Goal: Task Accomplishment & Management: Complete application form

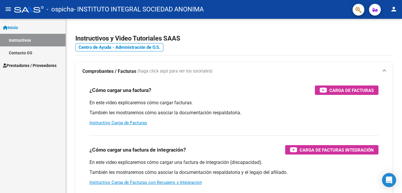
click at [30, 65] on span "Prestadores / Proveedores" at bounding box center [30, 65] width 54 height 6
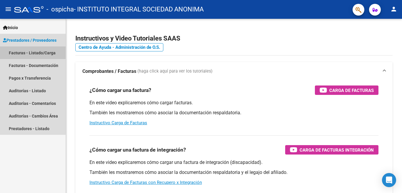
click at [41, 53] on link "Facturas - Listado/Carga" at bounding box center [33, 53] width 66 height 13
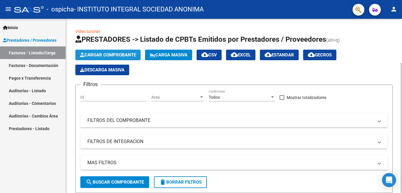
click at [98, 57] on span "Cargar Comprobante" at bounding box center [108, 54] width 56 height 5
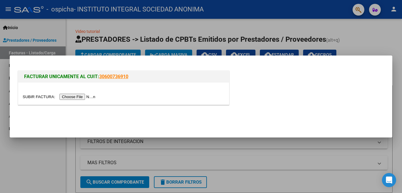
click at [74, 95] on input "file" at bounding box center [60, 97] width 74 height 6
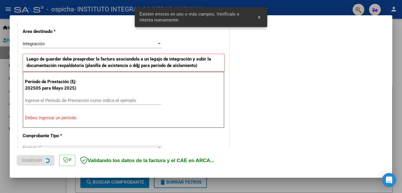
scroll to position [142, 0]
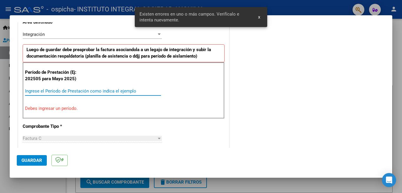
click at [77, 92] on input "Ingrese el Período de Prestación como indica el ejemplo" at bounding box center [93, 91] width 136 height 5
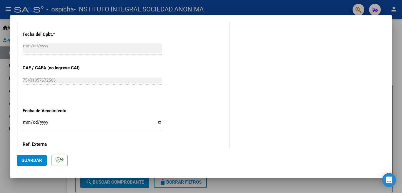
scroll to position [348, 0]
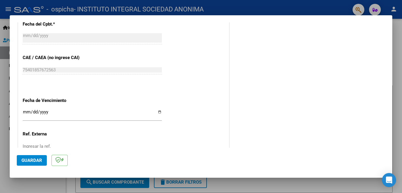
type input "202509"
click at [25, 110] on input "Ingresar la fecha" at bounding box center [92, 114] width 139 height 9
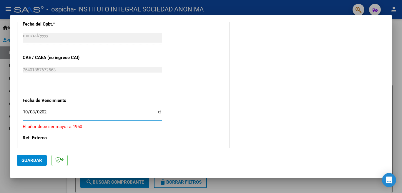
type input "[DATE]"
click at [43, 144] on input "Ingresar la ref." at bounding box center [92, 146] width 139 height 5
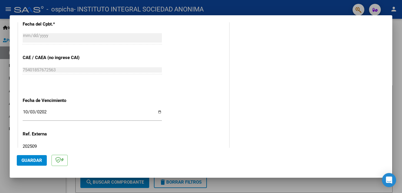
type input "202509"
click at [35, 160] on span "Guardar" at bounding box center [31, 160] width 21 height 5
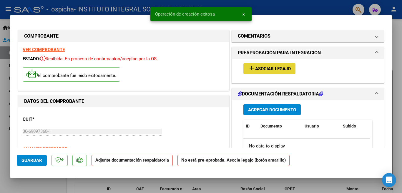
click at [271, 69] on span "Asociar Legajo" at bounding box center [273, 68] width 36 height 5
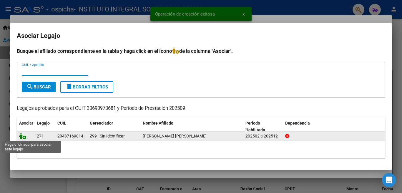
click at [21, 137] on icon at bounding box center [22, 136] width 7 height 6
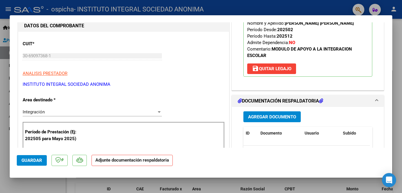
scroll to position [88, 0]
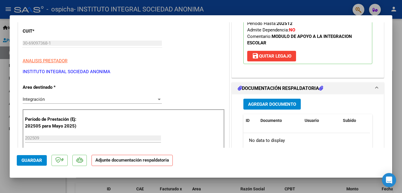
click at [283, 107] on span "Agregar Documento" at bounding box center [272, 104] width 48 height 5
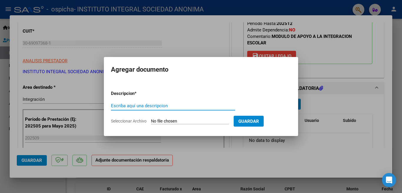
click at [151, 104] on input "Escriba aquí una descripcion" at bounding box center [173, 105] width 124 height 5
type input "AUTORIZACION [PERSON_NAME] [PERSON_NAME]"
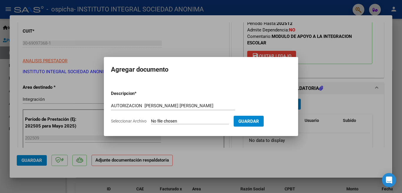
click at [155, 120] on input "Seleccionar Archivo" at bounding box center [190, 122] width 78 height 6
type input "C:\fakepath\Gmail - RV_ AUTORIZACION MODULO DE APOYO ESCOLAR [PERSON_NAME] [PER…"
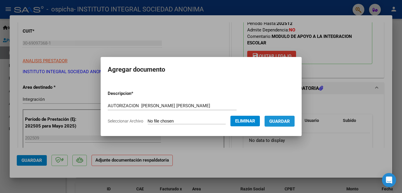
click at [292, 122] on button "Guardar" at bounding box center [280, 121] width 30 height 11
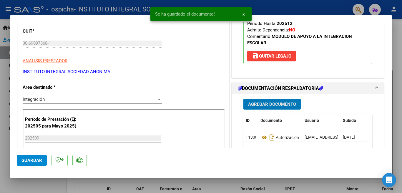
click at [280, 107] on span "Agregar Documento" at bounding box center [272, 104] width 48 height 5
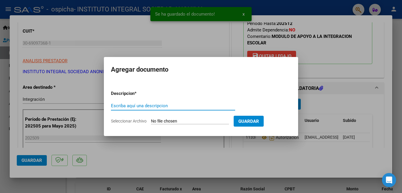
click at [147, 107] on input "Escriba aquí una descripcion" at bounding box center [173, 105] width 124 height 5
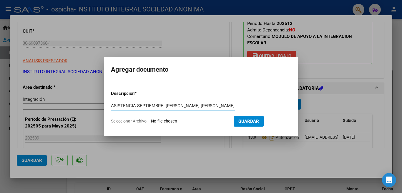
type input "ASISTENCIA SEPTIEMBRE [PERSON_NAME] [PERSON_NAME]"
click at [155, 122] on input "Seleccionar Archivo" at bounding box center [190, 122] width 78 height 6
type input "C:\fakepath\ASISTENCIA [PERSON_NAME] [PERSON_NAME] SEPTIEMBRE.pdf"
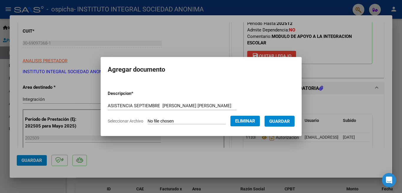
click at [283, 122] on span "Guardar" at bounding box center [279, 121] width 21 height 5
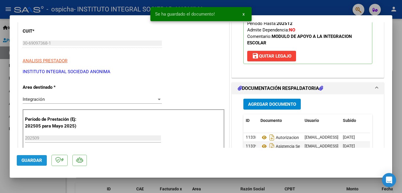
click at [29, 160] on span "Guardar" at bounding box center [31, 160] width 21 height 5
drag, startPoint x: 245, startPoint y: 14, endPoint x: 201, endPoint y: 10, distance: 44.4
click at [244, 14] on button "x" at bounding box center [243, 14] width 11 height 11
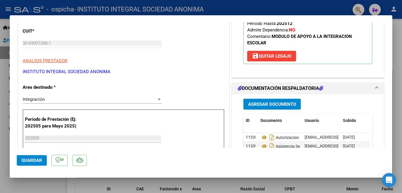
click at [282, 10] on div at bounding box center [201, 96] width 402 height 193
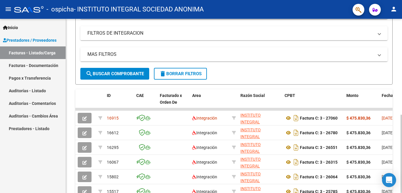
scroll to position [118, 0]
